Goal: Task Accomplishment & Management: Use online tool/utility

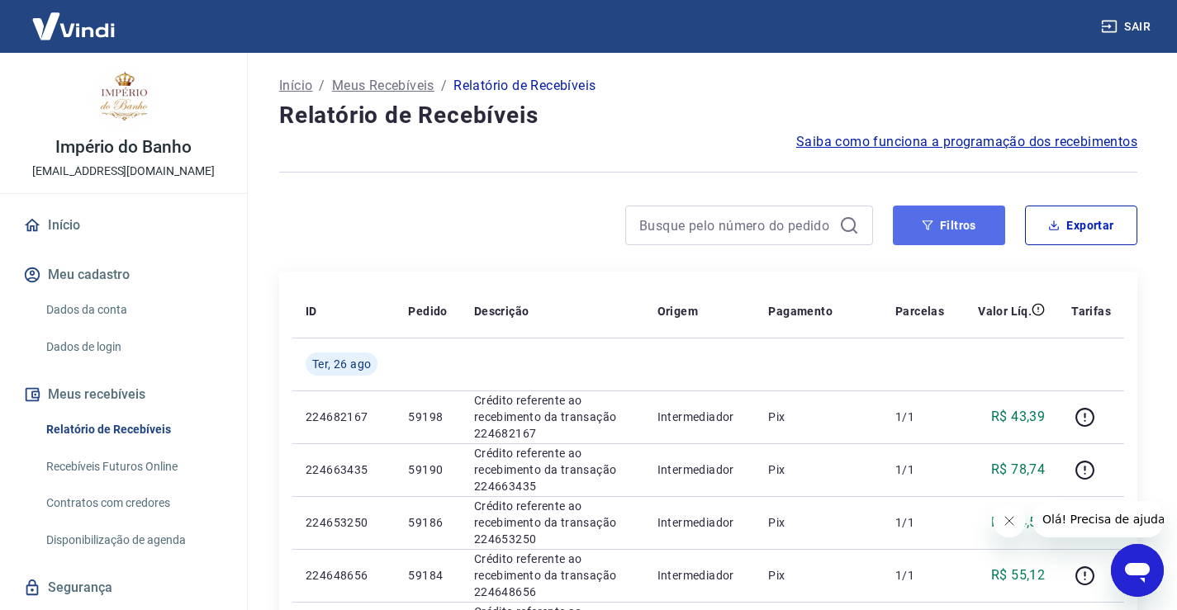
click at [963, 234] on button "Filtros" at bounding box center [949, 226] width 112 height 40
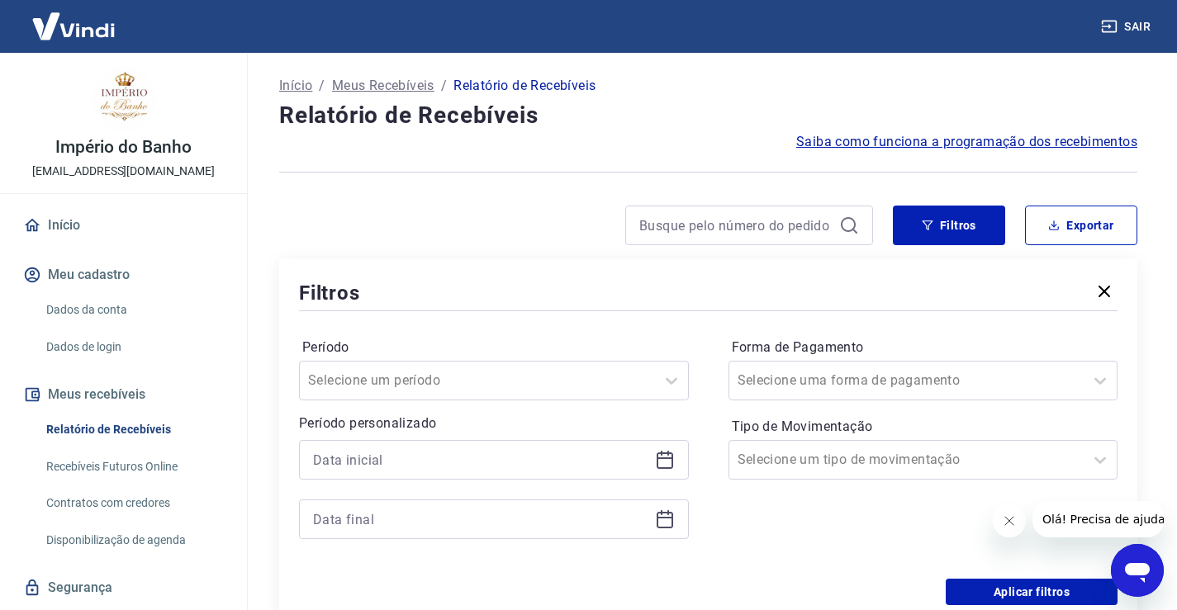
click at [663, 458] on icon at bounding box center [665, 459] width 17 height 2
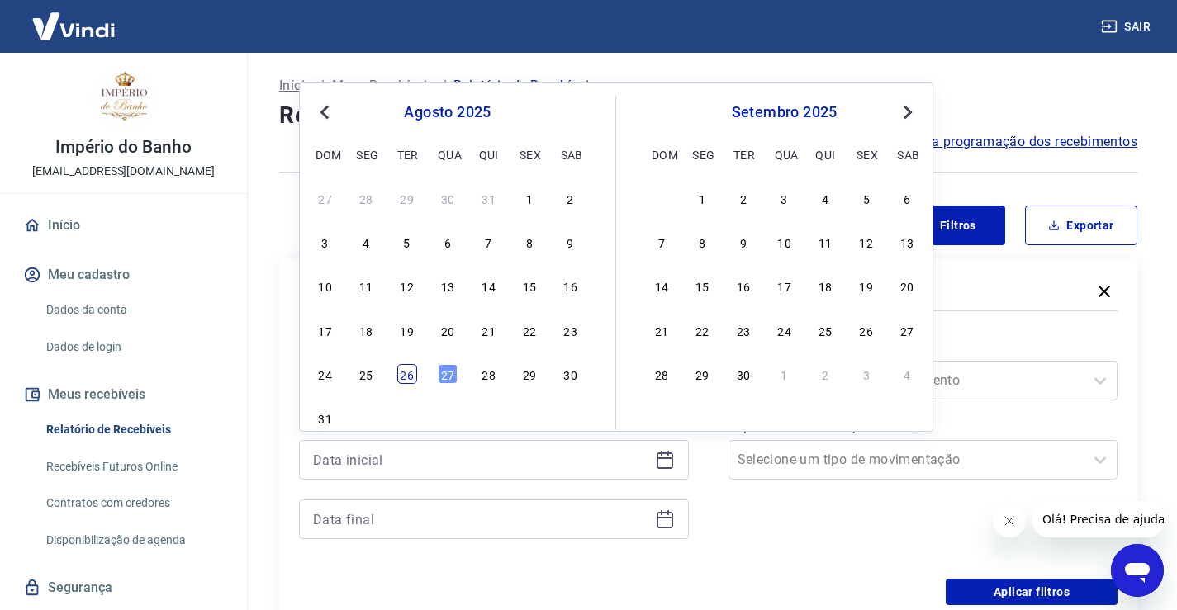
click at [410, 378] on div "26" at bounding box center [407, 374] width 20 height 20
type input "[DATE]"
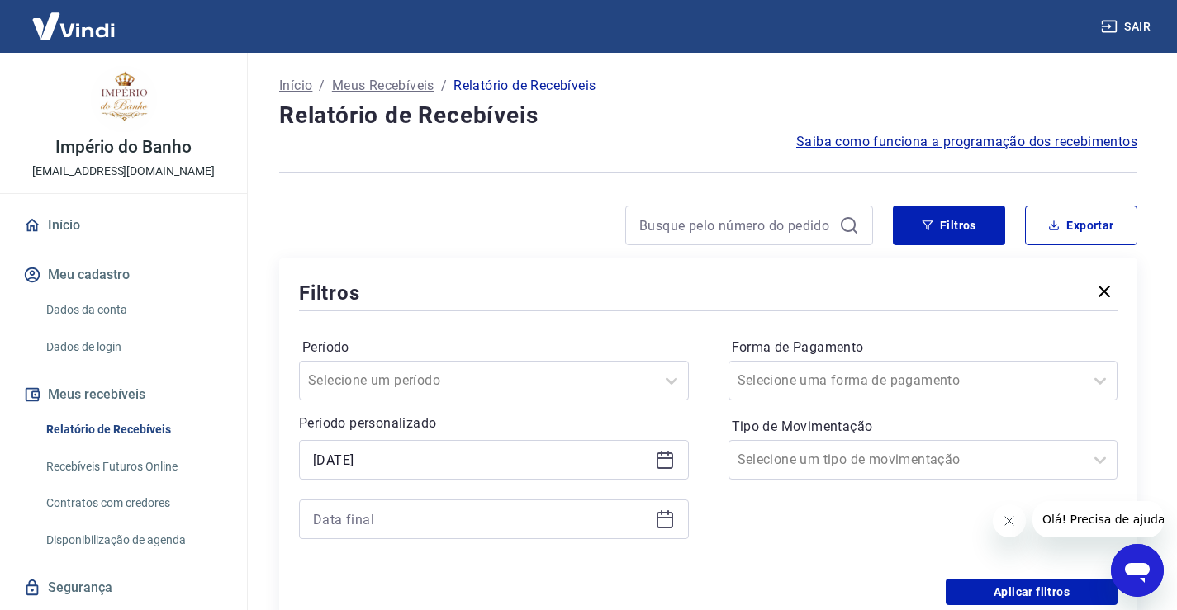
click at [657, 515] on icon at bounding box center [665, 520] width 17 height 17
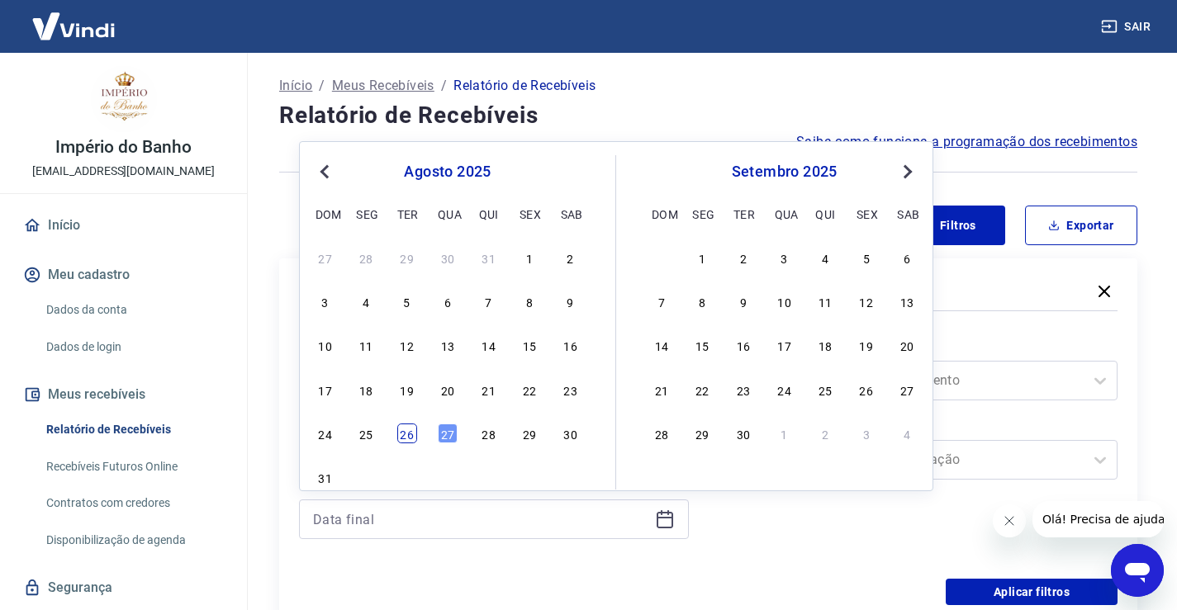
click at [407, 435] on div "26" at bounding box center [407, 434] width 20 height 20
type input "[DATE]"
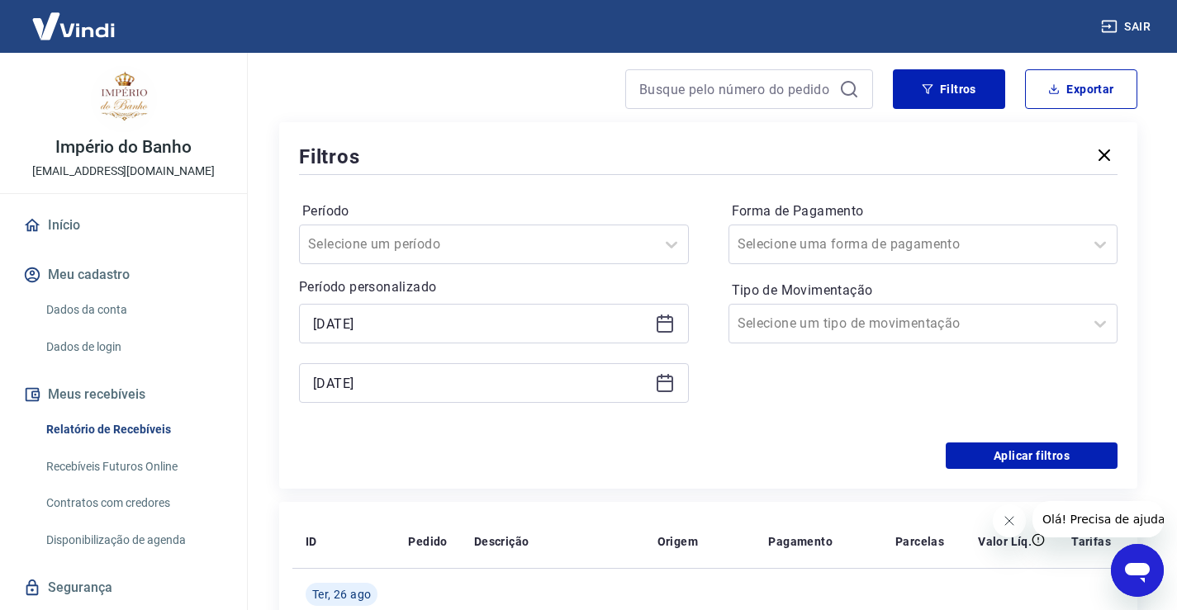
scroll to position [165, 0]
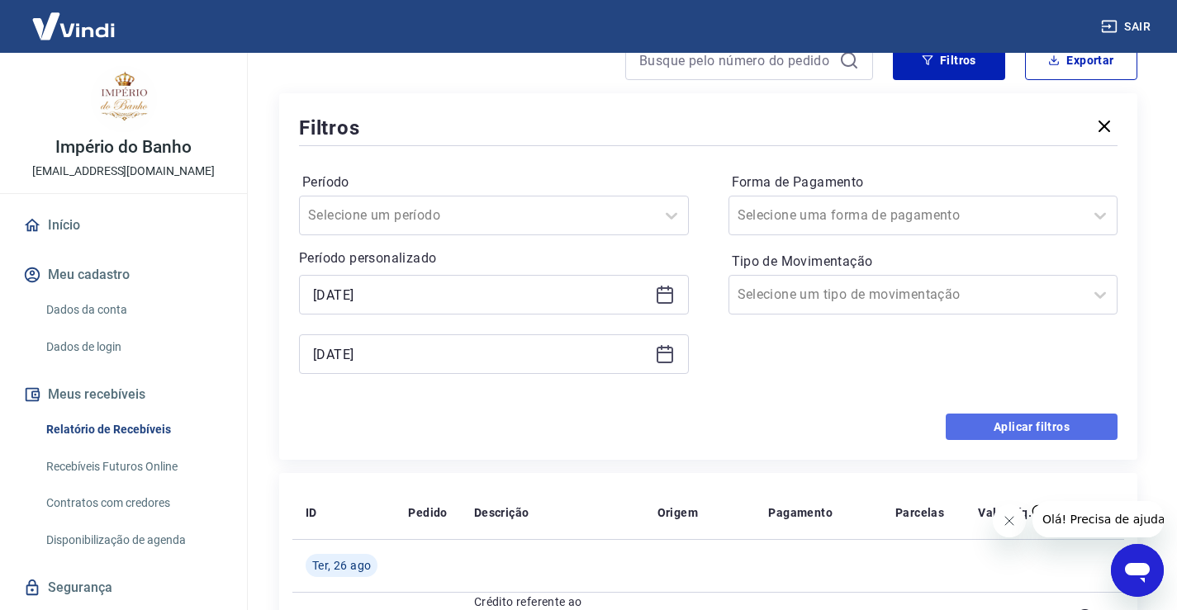
click at [1004, 427] on button "Aplicar filtros" at bounding box center [1032, 427] width 172 height 26
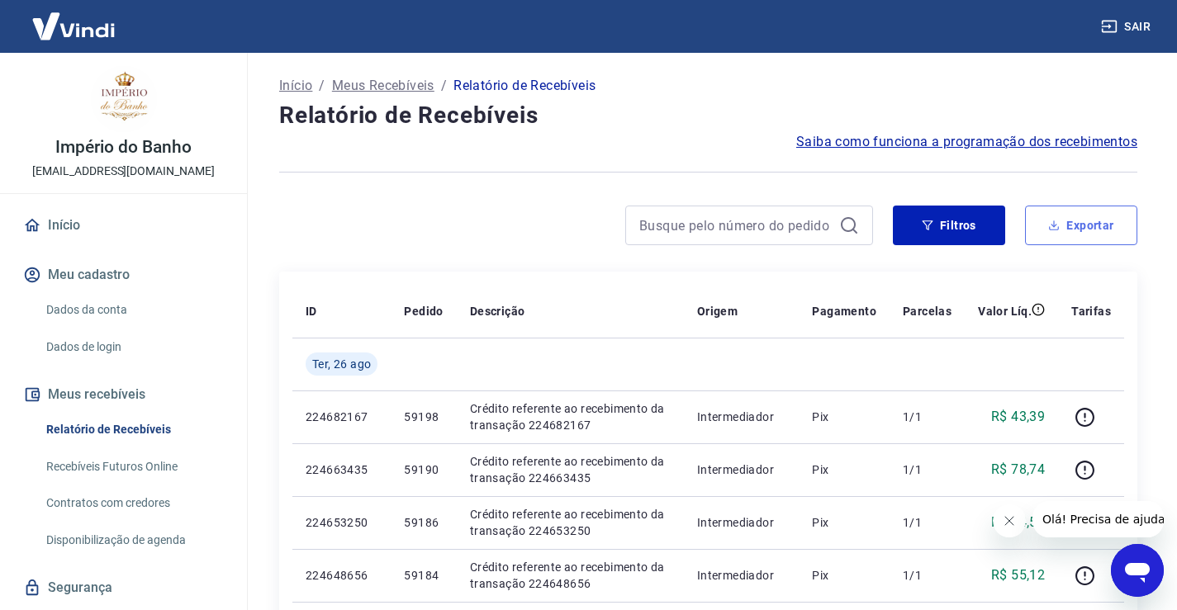
click at [1079, 221] on button "Exportar" at bounding box center [1081, 226] width 112 height 40
type input "[DATE]"
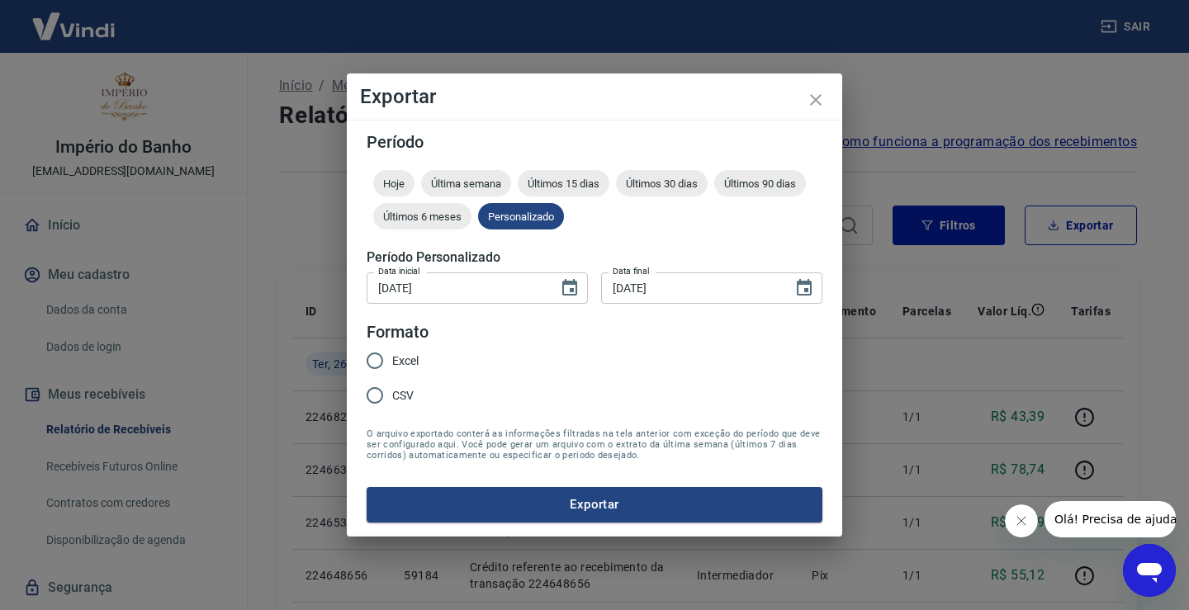
drag, startPoint x: 373, startPoint y: 357, endPoint x: 395, endPoint y: 362, distance: 22.0
click at [373, 358] on input "Excel" at bounding box center [375, 361] width 35 height 35
radio input "true"
click at [640, 509] on button "Exportar" at bounding box center [595, 504] width 456 height 35
